Goal: Information Seeking & Learning: Learn about a topic

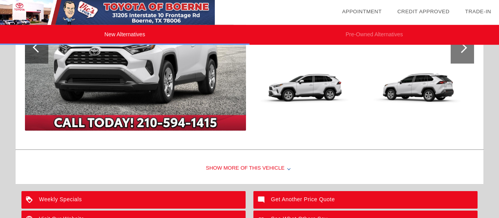
scroll to position [948, 0]
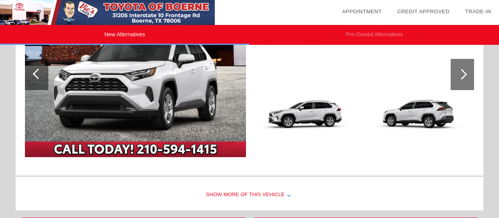
click at [288, 192] on div "Show More of this Vehicle" at bounding box center [250, 194] width 468 height 31
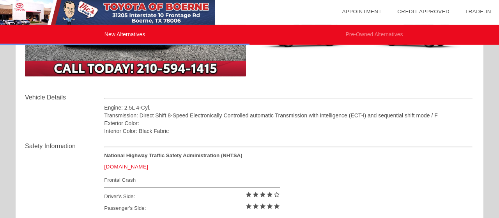
scroll to position [1029, 0]
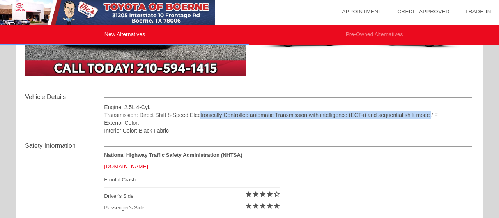
drag, startPoint x: 207, startPoint y: 113, endPoint x: 432, endPoint y: 111, distance: 225.2
click at [432, 111] on div "Transmission: Direct Shift 8-Speed Electronically Controlled automatic Transmis…" at bounding box center [288, 115] width 368 height 8
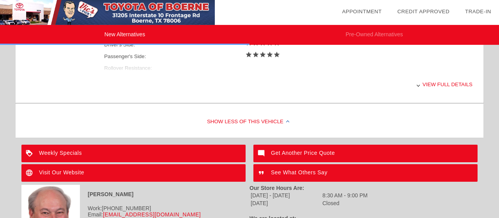
scroll to position [1191, 0]
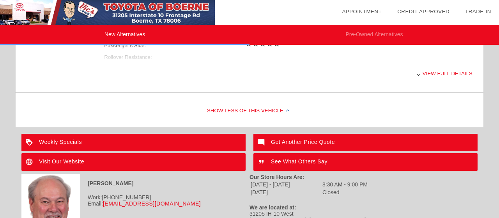
click at [441, 74] on div "View full details" at bounding box center [288, 73] width 368 height 19
click at [435, 75] on div "View less details" at bounding box center [288, 73] width 368 height 19
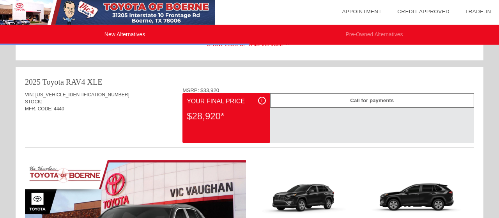
scroll to position [459, 0]
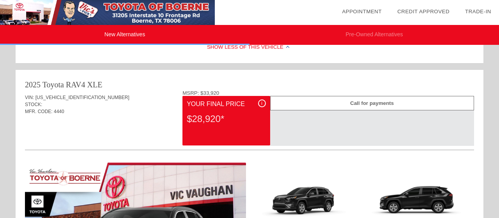
drag, startPoint x: 193, startPoint y: 118, endPoint x: 219, endPoint y: 120, distance: 26.5
click at [219, 120] on div "$28,920*" at bounding box center [226, 119] width 79 height 20
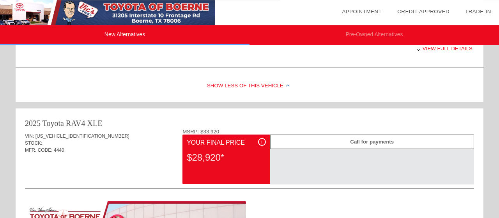
scroll to position [446, 0]
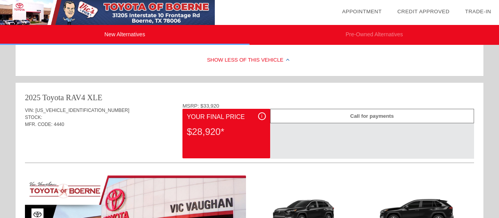
click at [262, 114] on div "i" at bounding box center [262, 116] width 8 height 8
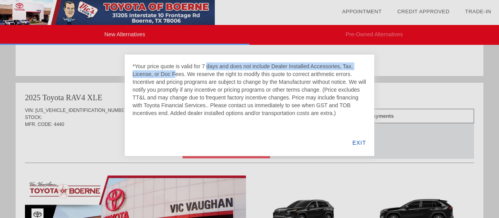
drag, startPoint x: 161, startPoint y: 64, endPoint x: 344, endPoint y: 65, distance: 183.5
click at [344, 65] on div "*Your price quote is valid for 7 days and does not include Dealer Installed Acc…" at bounding box center [249, 89] width 234 height 55
click at [281, 66] on div "*Your price quote is valid for 7 days and does not include Dealer Installed Acc…" at bounding box center [249, 89] width 234 height 55
drag, startPoint x: 275, startPoint y: 66, endPoint x: 355, endPoint y: 66, distance: 80.3
click at [355, 66] on div "*Your price quote is valid for 7 days and does not include Dealer Installed Acc…" at bounding box center [249, 89] width 234 height 55
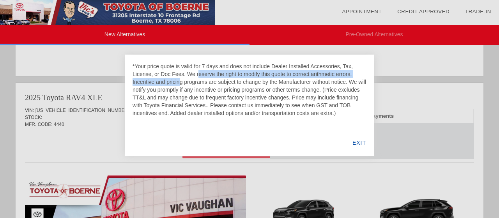
drag, startPoint x: 145, startPoint y: 73, endPoint x: 351, endPoint y: 75, distance: 206.9
click at [351, 75] on div "*Your price quote is valid for 7 days and does not include Dealer Installed Acc…" at bounding box center [249, 89] width 234 height 55
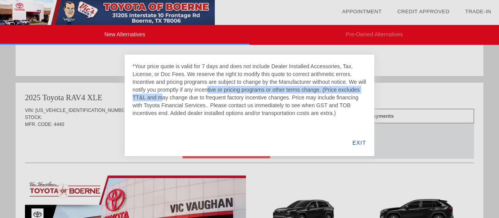
drag, startPoint x: 168, startPoint y: 88, endPoint x: 345, endPoint y: 87, distance: 176.9
click at [345, 87] on div "*Your price quote is valid for 7 days and does not include Dealer Installed Acc…" at bounding box center [249, 89] width 234 height 55
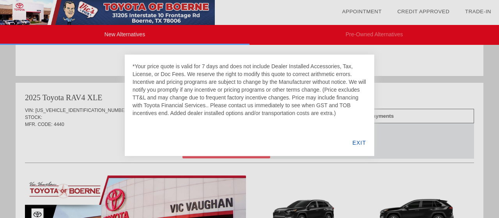
click at [361, 142] on div "EXIT" at bounding box center [359, 142] width 30 height 26
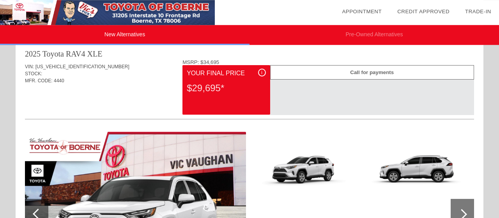
scroll to position [810, 0]
